Goal: Task Accomplishment & Management: Complete application form

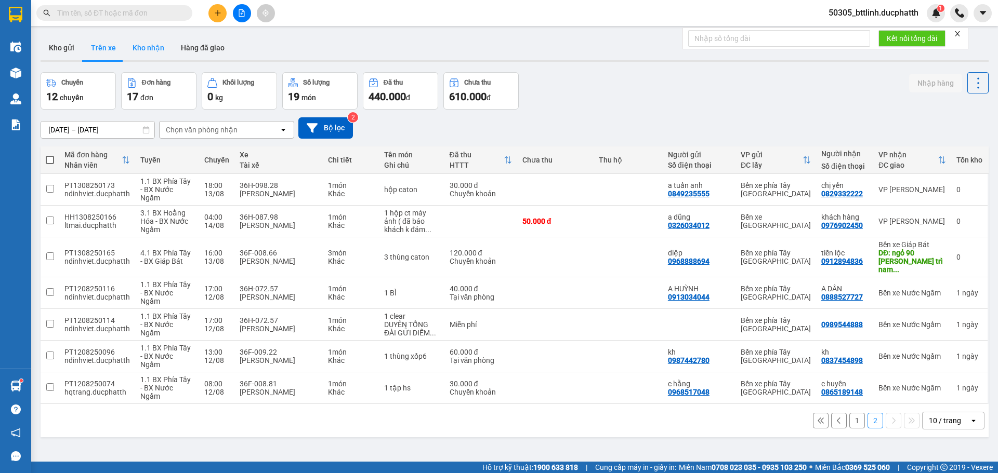
click at [139, 43] on button "Kho nhận" at bounding box center [148, 47] width 48 height 25
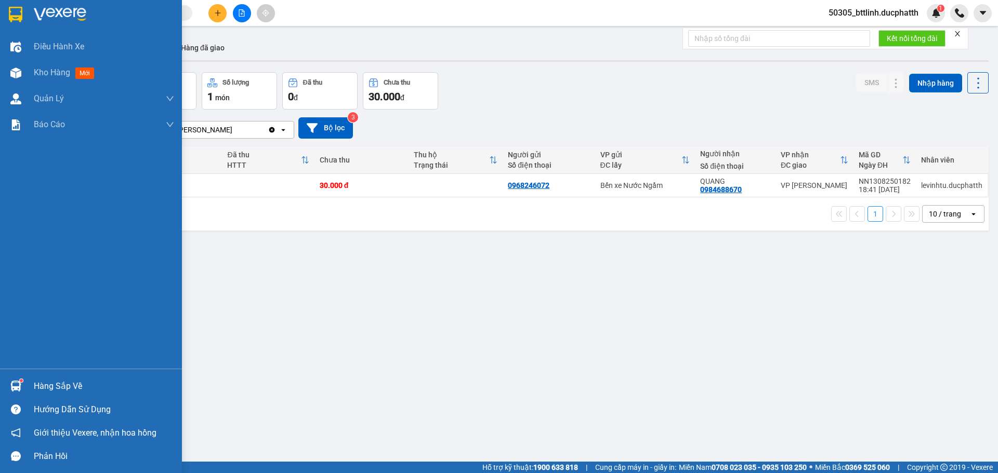
click at [47, 382] on div "Hàng sắp về" at bounding box center [104, 387] width 140 height 16
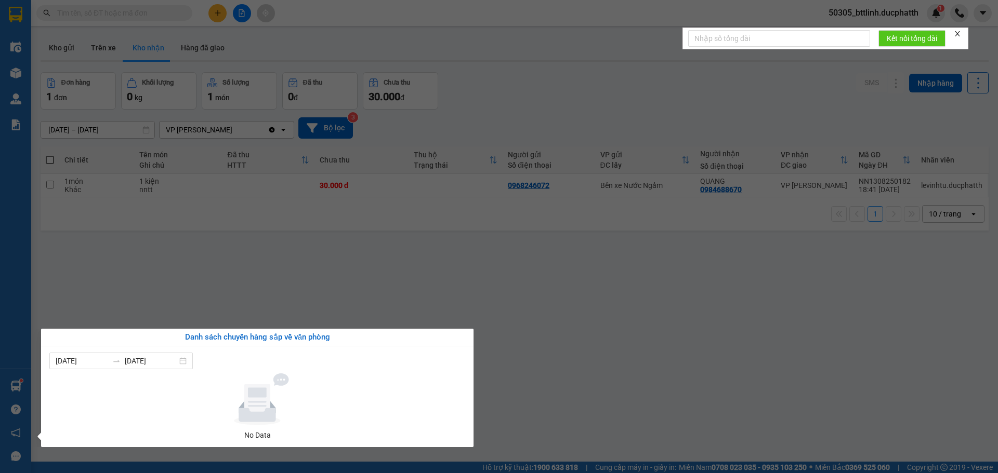
click at [324, 263] on section "Kết quả tìm kiếm ( 0 ) Bộ lọc No Data 50305_bttlinh.ducphatth 1 Điều hành xe Kh…" at bounding box center [499, 236] width 998 height 473
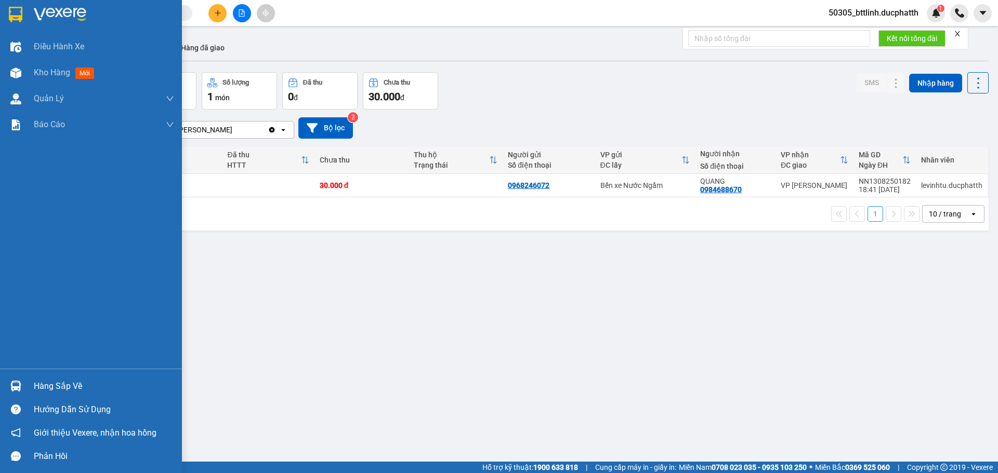
click at [17, 387] on img at bounding box center [15, 386] width 11 height 11
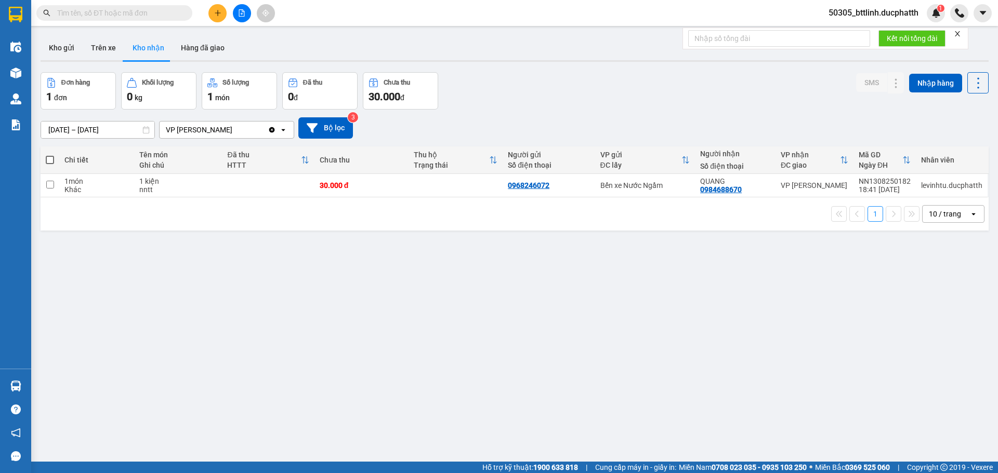
click at [255, 285] on section "Kết quả tìm kiếm ( 0 ) Bộ lọc No Data 50305_bttlinh.ducphatth 1 Điều hành xe Kh…" at bounding box center [499, 236] width 998 height 473
click at [144, 18] on input "text" at bounding box center [118, 12] width 123 height 11
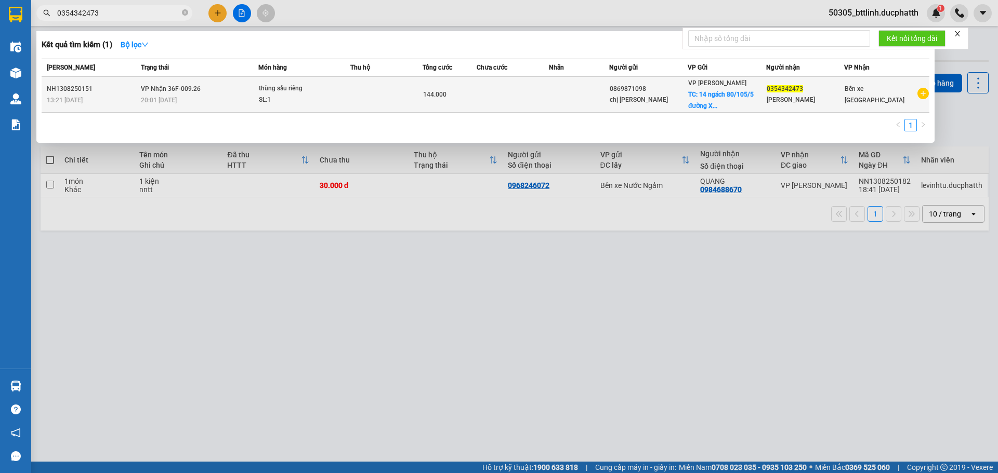
type input "0354342473"
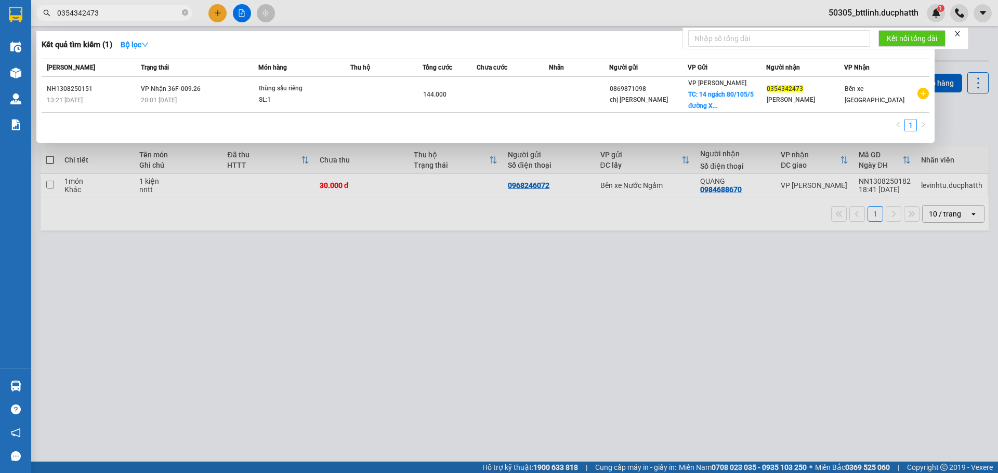
click at [541, 89] on td at bounding box center [513, 95] width 72 height 36
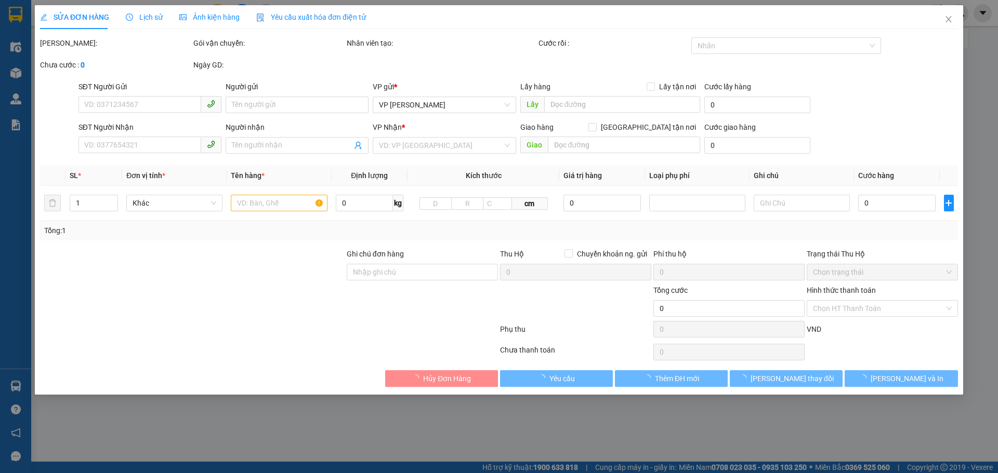
type input "0869871098"
type input "chị [PERSON_NAME]"
checkbox input "true"
type input "14 ngách 80/105/5 [GEOGRAPHIC_DATA][PERSON_NAME], [GEOGRAPHIC_DATA],"
type input "104.000"
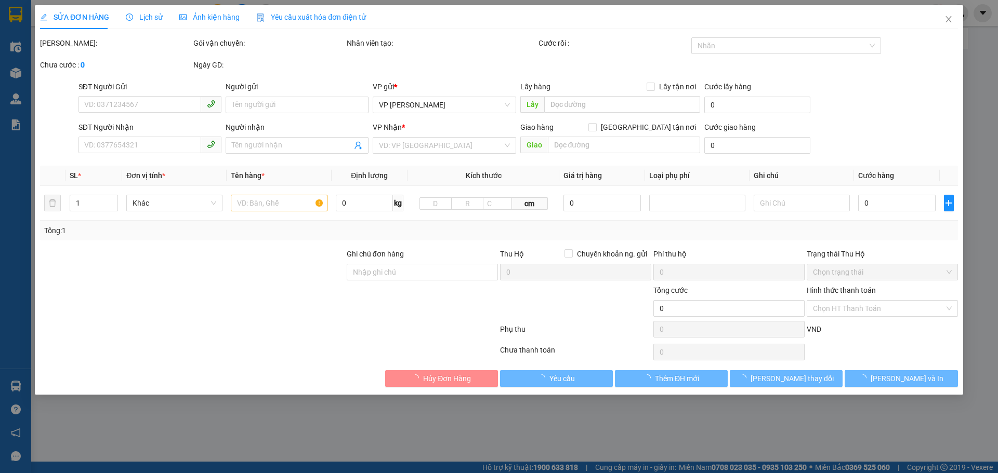
type input "0354342473"
type input "[PERSON_NAME]"
type input "ck [DATE] 15h49 pham the kien"
type input "144.000"
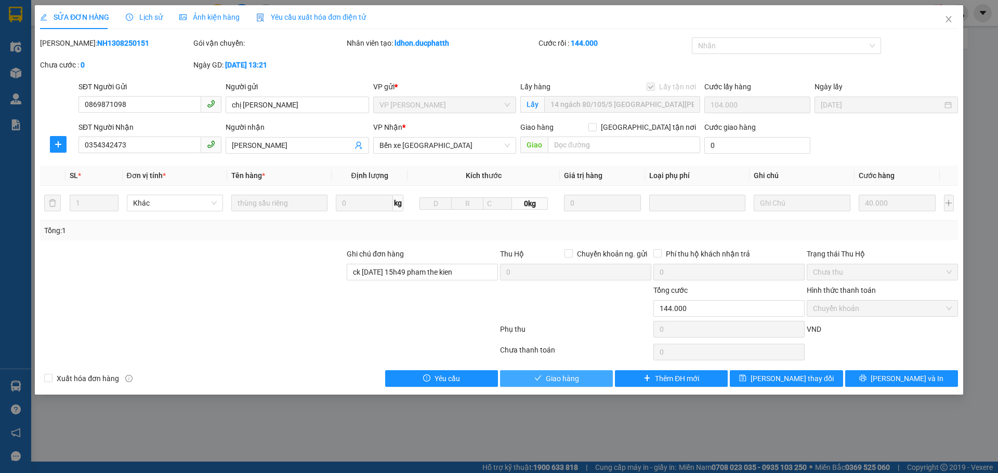
click at [550, 382] on span "Giao hàng" at bounding box center [562, 378] width 33 height 11
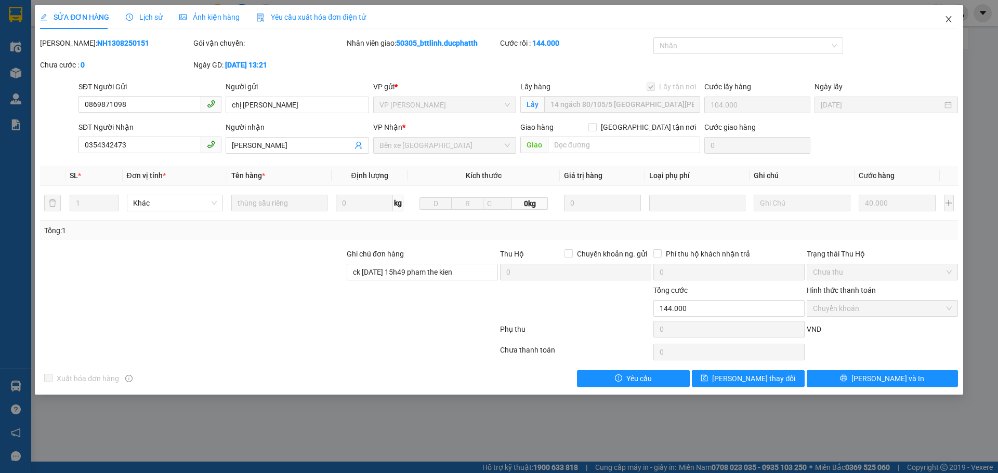
click at [948, 19] on icon "close" at bounding box center [948, 19] width 8 height 8
